Goal: Task Accomplishment & Management: Manage account settings

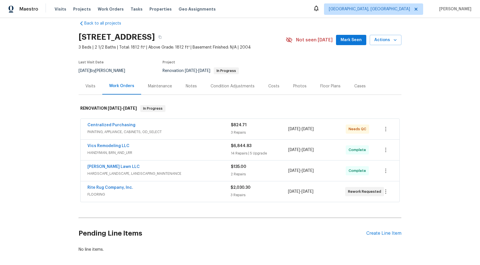
scroll to position [8, 0]
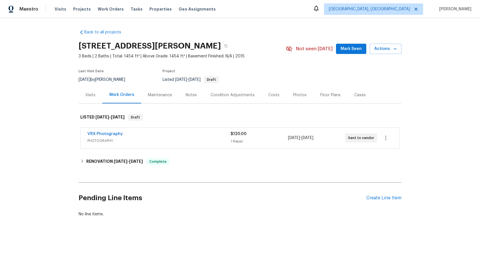
click at [176, 132] on div "VRX Photography" at bounding box center [158, 134] width 143 height 7
click at [202, 136] on div "VRX Photography" at bounding box center [158, 134] width 143 height 7
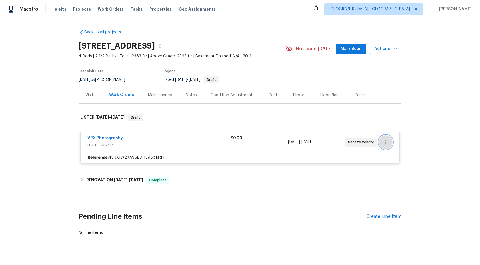
click at [384, 143] on icon "button" at bounding box center [385, 142] width 7 height 7
click at [391, 145] on li "Edit" at bounding box center [410, 142] width 62 height 9
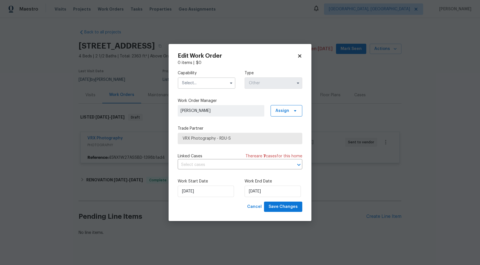
click at [220, 85] on input "text" at bounding box center [207, 82] width 58 height 11
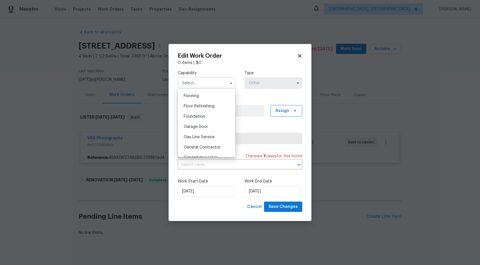
scroll to position [297, 0]
click at [257, 207] on span "Cancel" at bounding box center [254, 206] width 15 height 7
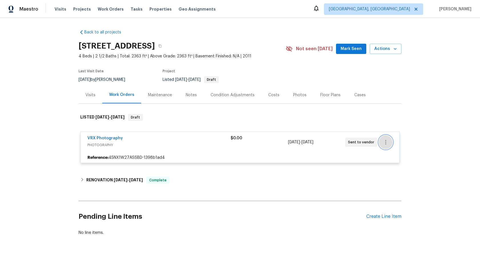
click at [388, 140] on icon "button" at bounding box center [385, 142] width 7 height 7
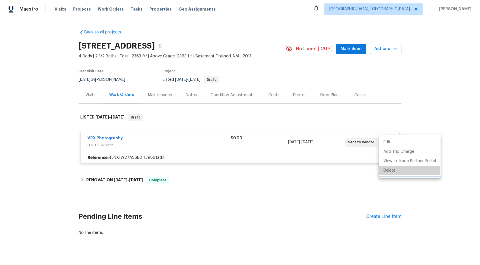
click at [393, 170] on li "Delete" at bounding box center [410, 170] width 62 height 9
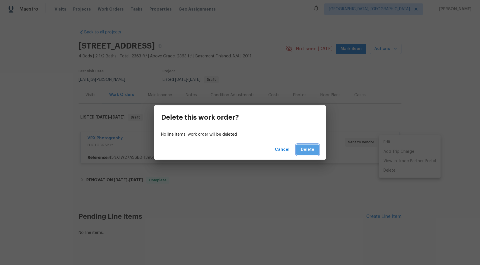
click at [312, 146] on button "Delete" at bounding box center [307, 149] width 23 height 11
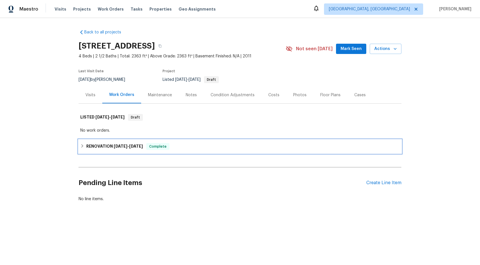
click at [81, 145] on icon at bounding box center [82, 146] width 4 height 4
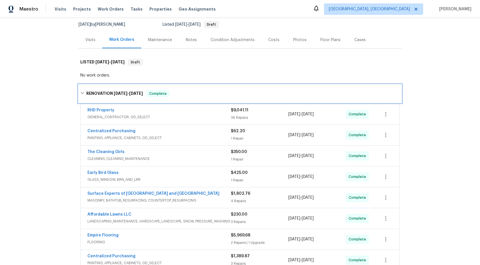
scroll to position [150, 0]
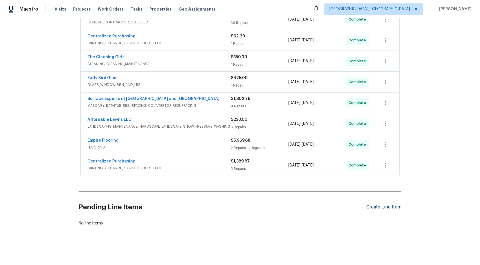
click at [376, 207] on div "Create Line Item" at bounding box center [383, 206] width 35 height 5
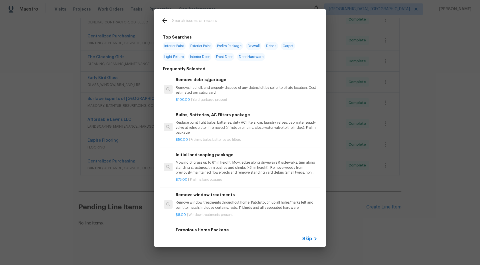
click at [306, 239] on span "Skip" at bounding box center [307, 239] width 10 height 6
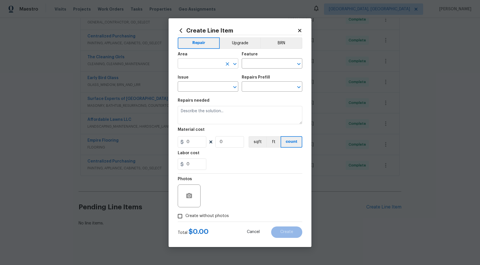
click at [210, 67] on input "text" at bounding box center [200, 64] width 45 height 9
click at [209, 86] on li "Interior Overall" at bounding box center [208, 85] width 61 height 9
type input "Interior Overall"
click at [247, 67] on input "text" at bounding box center [263, 64] width 45 height 9
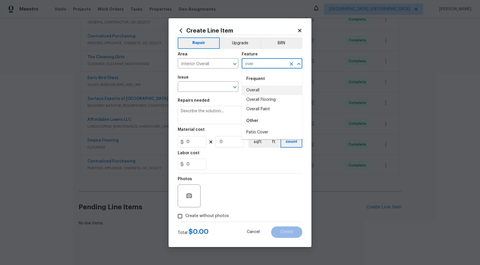
click at [250, 89] on li "Overall" at bounding box center [271, 90] width 61 height 9
type input "Overall"
click at [201, 87] on input "text" at bounding box center [200, 87] width 45 height 9
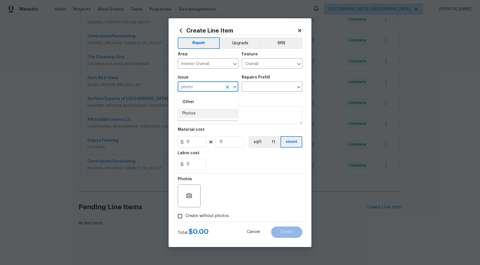
click at [194, 116] on li "Photos" at bounding box center [208, 113] width 61 height 9
type input "Photos"
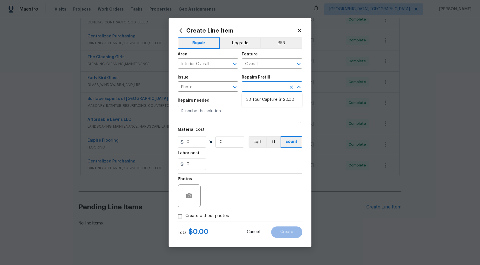
click at [257, 88] on input "text" at bounding box center [263, 87] width 45 height 9
click at [257, 100] on li "3D Tour Capture $120.00" at bounding box center [271, 99] width 61 height 9
type input "3D Tour Capture $120.00"
type textarea "Capture 3D tour of home"
type input "1"
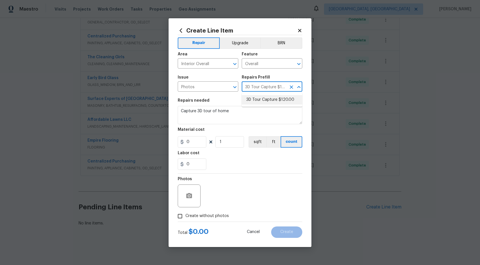
type input "120"
click at [180, 218] on input "Create without photos" at bounding box center [179, 216] width 11 height 11
checkbox input "true"
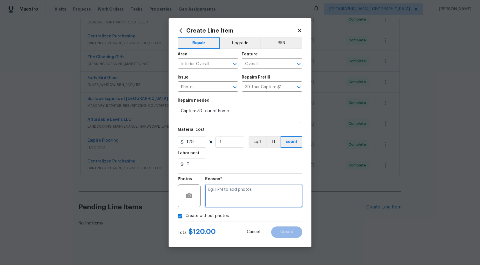
click at [250, 196] on textarea at bounding box center [253, 195] width 97 height 23
type textarea "."
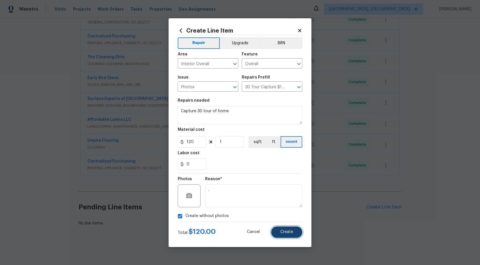
click at [292, 232] on span "Create" at bounding box center [286, 232] width 13 height 4
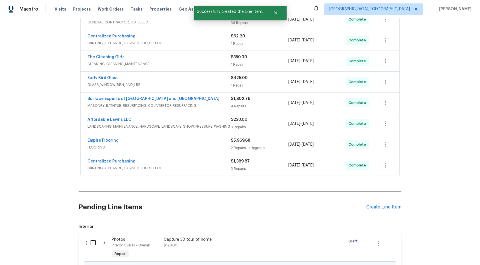
scroll to position [215, 0]
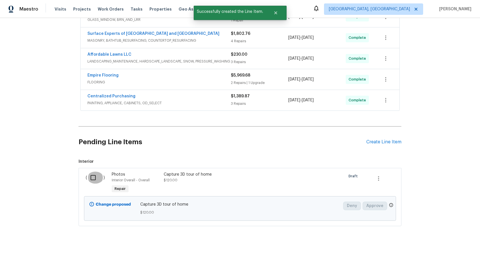
click at [92, 178] on input "checkbox" at bounding box center [95, 178] width 16 height 12
checkbox input "true"
click at [459, 248] on span "Create Work Order" at bounding box center [447, 250] width 38 height 7
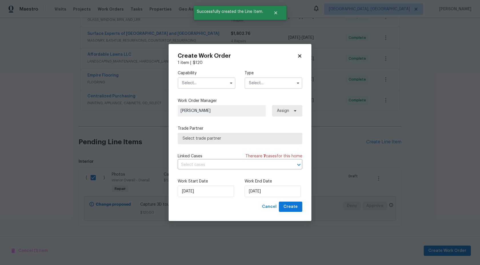
click at [216, 79] on input "text" at bounding box center [207, 82] width 58 height 11
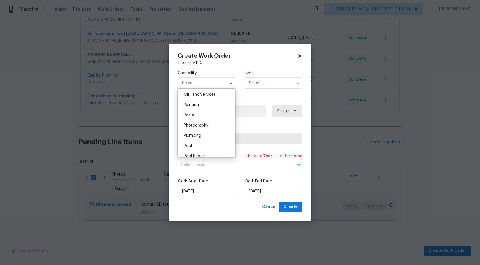
scroll to position [467, 0]
click at [202, 126] on span "Photography" at bounding box center [196, 128] width 25 height 4
type input "Photography"
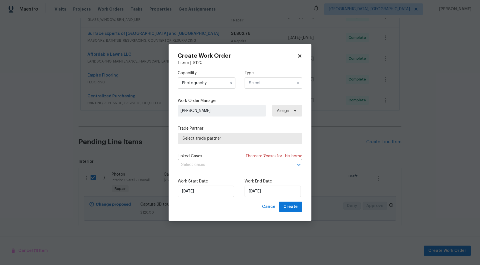
click at [255, 80] on input "text" at bounding box center [273, 82] width 58 height 11
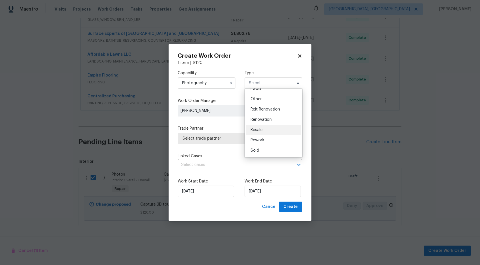
scroll to position [41, 0]
click at [259, 130] on div "Other" at bounding box center [273, 126] width 55 height 10
type input "Other"
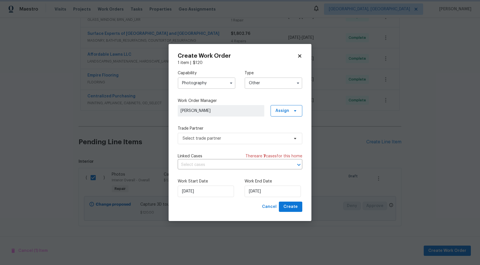
scroll to position [0, 0]
click at [220, 129] on label "Trade Partner" at bounding box center [240, 129] width 124 height 6
click at [220, 134] on span "Select trade partner" at bounding box center [240, 138] width 124 height 11
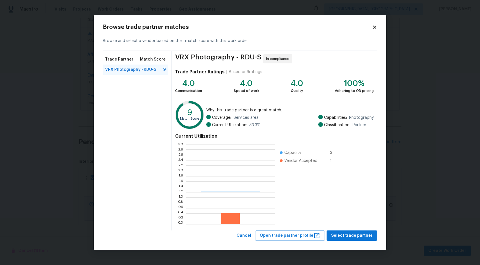
scroll to position [80, 89]
click at [339, 234] on span "Select trade partner" at bounding box center [351, 235] width 41 height 7
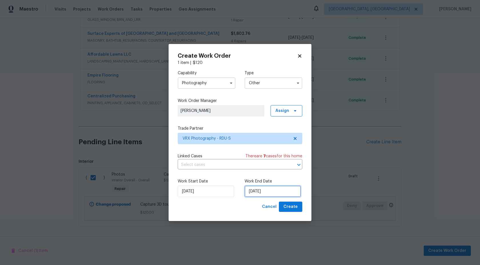
click at [251, 189] on input "18/09/2025" at bounding box center [272, 191] width 56 height 11
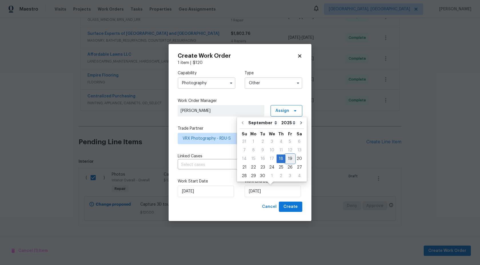
click at [287, 159] on div "19" at bounding box center [289, 159] width 9 height 8
type input "19/09/2025"
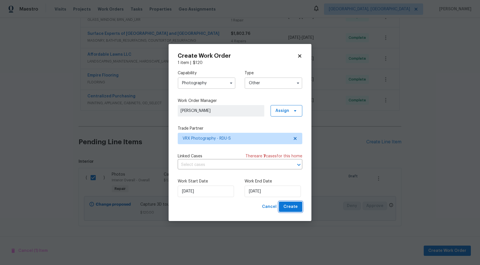
click at [294, 206] on span "Create" at bounding box center [290, 206] width 14 height 7
checkbox input "false"
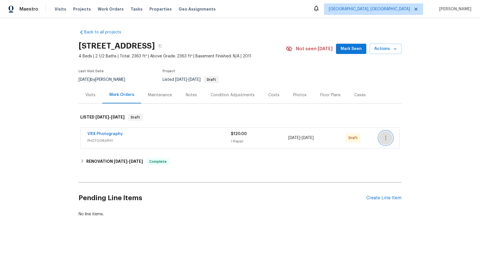
click at [388, 137] on icon "button" at bounding box center [385, 137] width 7 height 7
click at [388, 137] on li "Send to Vendor" at bounding box center [411, 137] width 64 height 9
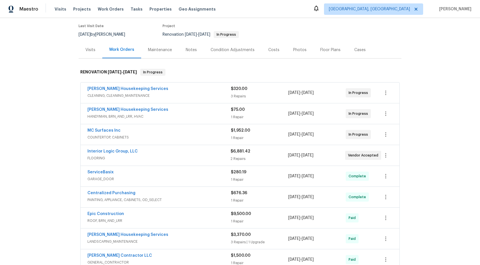
scroll to position [13, 0]
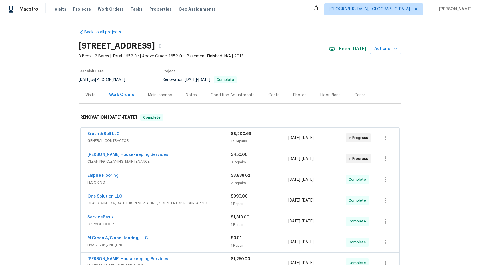
drag, startPoint x: 145, startPoint y: 45, endPoint x: 79, endPoint y: 45, distance: 65.9
click at [79, 45] on h2 "[STREET_ADDRESS]" at bounding box center [116, 46] width 76 height 6
copy h2 "164 Dandelion Trl"
